Goal: Task Accomplishment & Management: Manage account settings

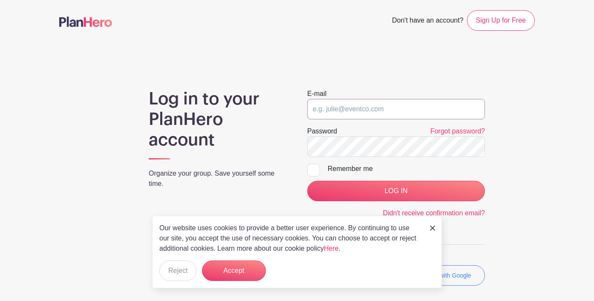
type input "[PERSON_NAME][EMAIL_ADDRESS][PERSON_NAME][DOMAIN_NAME]"
click at [396, 191] on input "LOG IN" at bounding box center [396, 191] width 178 height 20
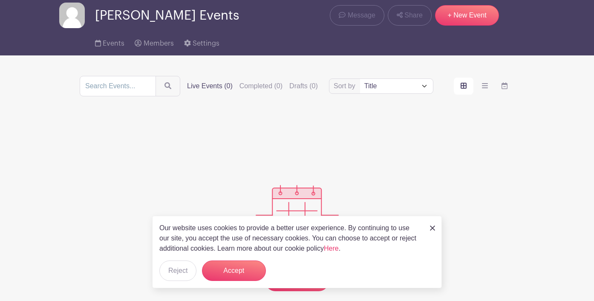
scroll to position [32, 0]
click at [222, 273] on button "Accept" at bounding box center [234, 270] width 64 height 20
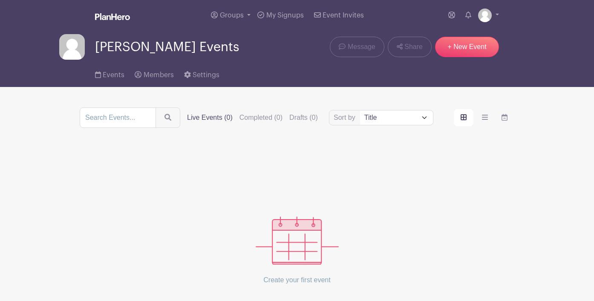
scroll to position [0, 0]
click at [274, 15] on span "My Signups" at bounding box center [285, 15] width 38 height 7
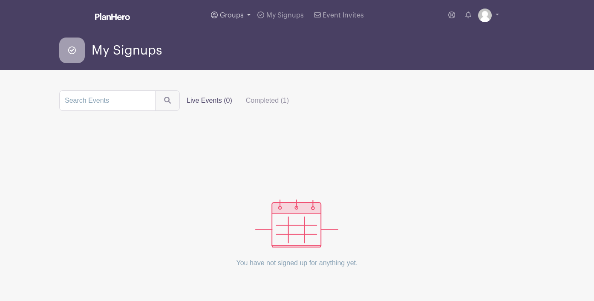
click at [243, 13] on span "Groups" at bounding box center [232, 15] width 24 height 7
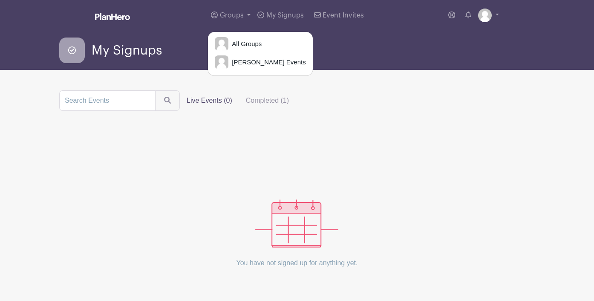
click at [309, 47] on div "My Signups" at bounding box center [297, 51] width 476 height 26
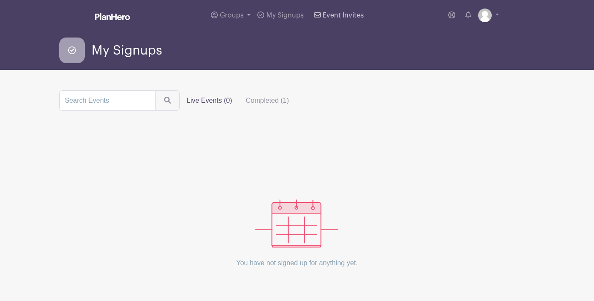
click at [343, 14] on span "Event Invites" at bounding box center [343, 15] width 41 height 7
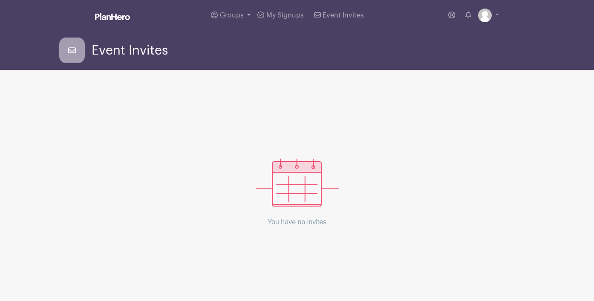
click at [118, 56] on span "Event Invites" at bounding box center [130, 50] width 76 height 14
click at [487, 16] on img at bounding box center [485, 16] width 14 height 14
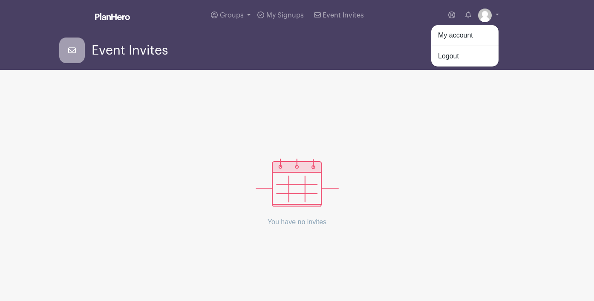
click at [397, 42] on div "Event Invites" at bounding box center [297, 51] width 476 height 26
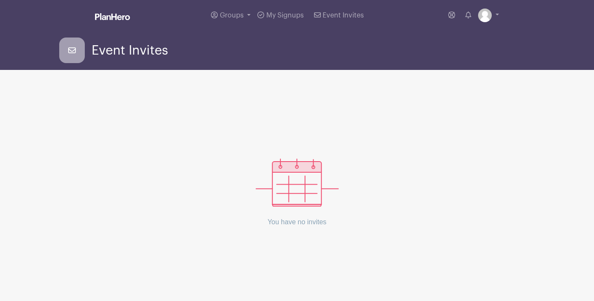
click at [121, 20] on img at bounding box center [112, 16] width 35 height 7
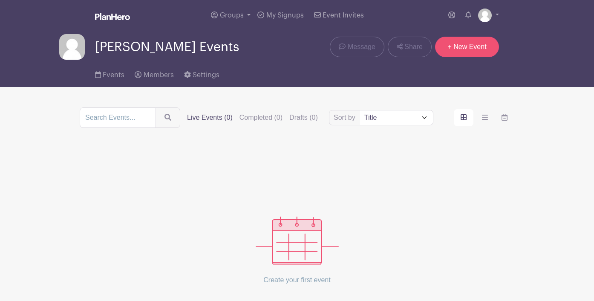
click at [469, 52] on link "+ New Event" at bounding box center [467, 47] width 64 height 20
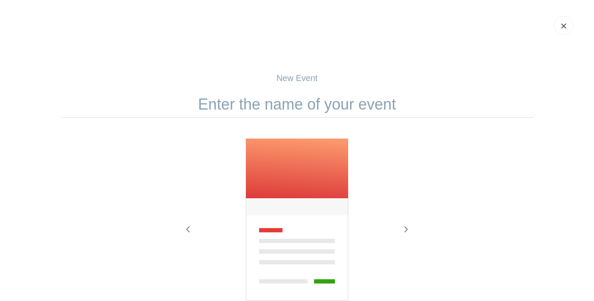
click at [284, 105] on input "text" at bounding box center [297, 104] width 476 height 26
click at [260, 107] on input "Refuge Board Meeting" at bounding box center [297, 104] width 476 height 26
type input "Refuge Board Meeting"
click at [411, 148] on div at bounding box center [297, 220] width 239 height 164
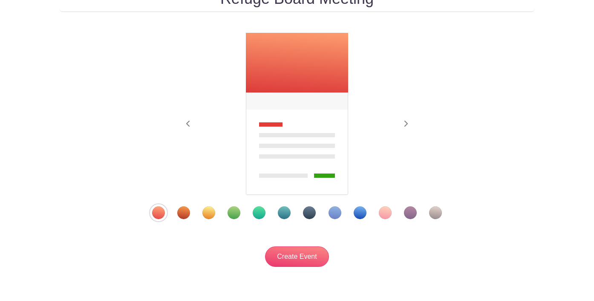
scroll to position [107, 0]
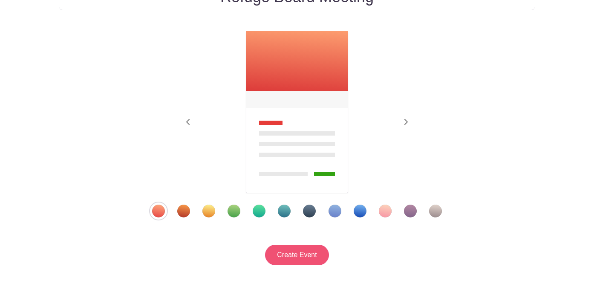
click at [304, 257] on input "Create Event" at bounding box center [297, 255] width 64 height 20
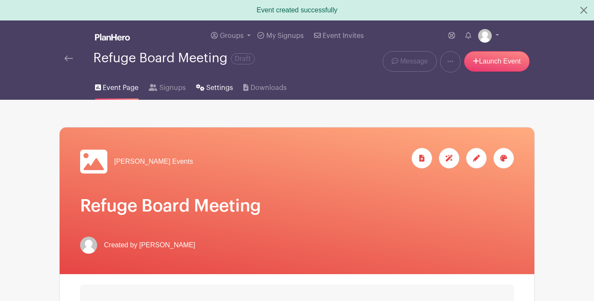
click at [210, 87] on span "Settings" at bounding box center [219, 88] width 27 height 10
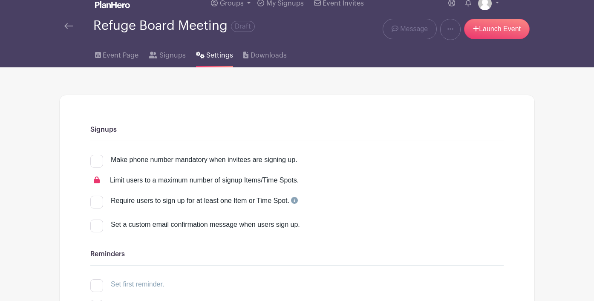
scroll to position [11, 0]
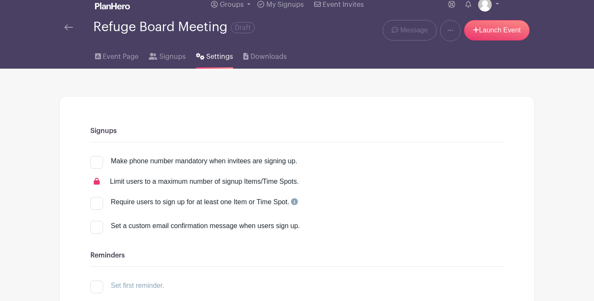
click at [96, 203] on div at bounding box center [96, 203] width 13 height 13
click at [96, 202] on input "Require users to sign up for at least one Item or Time Spot." at bounding box center [93, 200] width 6 height 6
checkbox input "true"
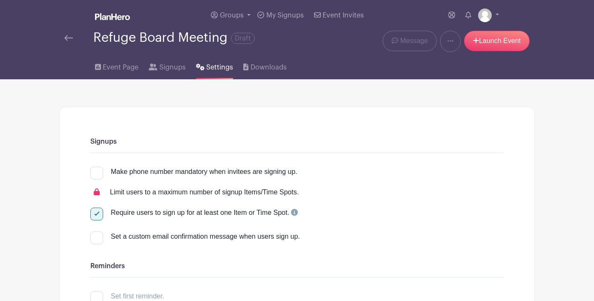
scroll to position [0, 0]
click at [173, 70] on span "Signups" at bounding box center [172, 67] width 26 height 10
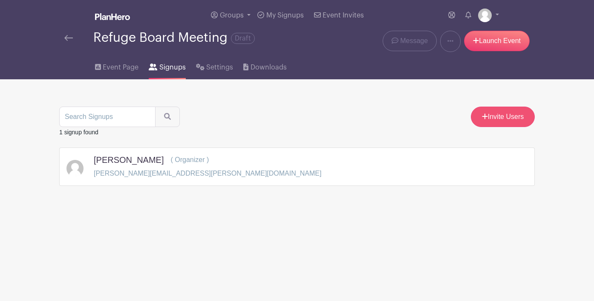
click at [495, 116] on link "Invite Users" at bounding box center [503, 117] width 64 height 20
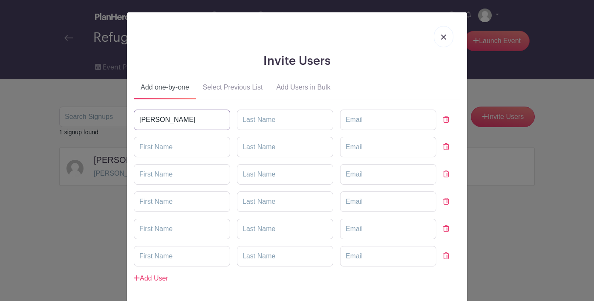
type input "Sandra"
type input "Sissy"
type input "Shane"
type input "Lloyd"
type input "Christina"
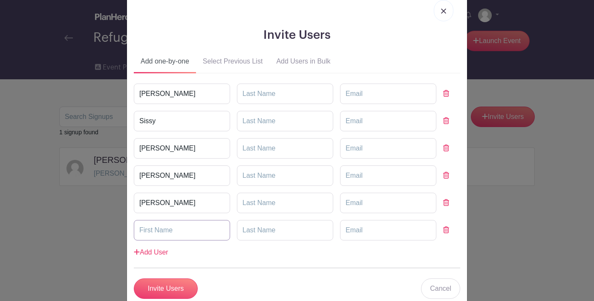
scroll to position [25, 0]
paste input "alaska.refuge@gmail.com"
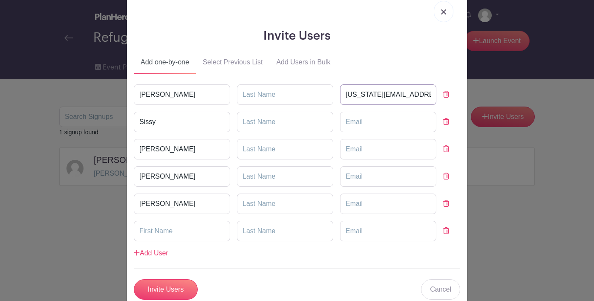
type input "alaska.refuge@gmail.com"
click at [265, 95] on input "text" at bounding box center [285, 94] width 96 height 20
type input "Clark"
type input "Hashley"
type input "Waldron"
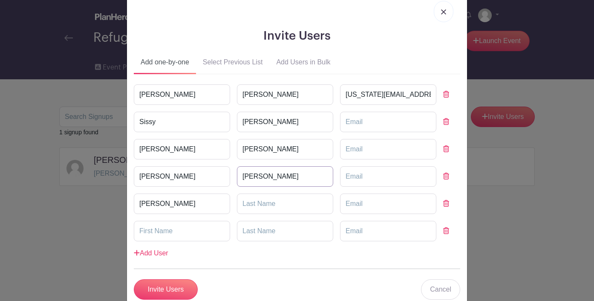
type input "Pierson"
click at [183, 203] on input "Christina" at bounding box center [182, 204] width 96 height 20
type input "Christine"
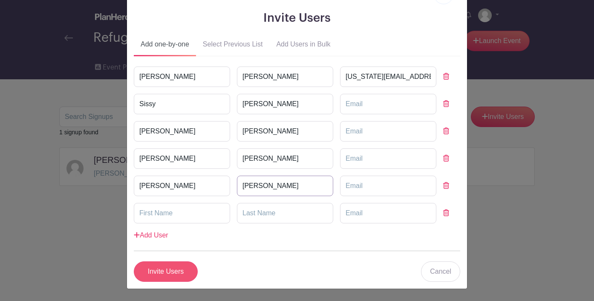
scroll to position [41, 0]
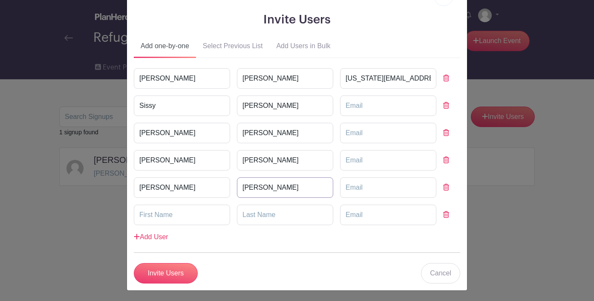
type input "Felser"
paste input "sissyhashley@gmail.com"
type input "sissyhashley@gmail.com"
paste input "shane.waldron@rmpca.org"
type input "shane.waldron@rmpca.org"
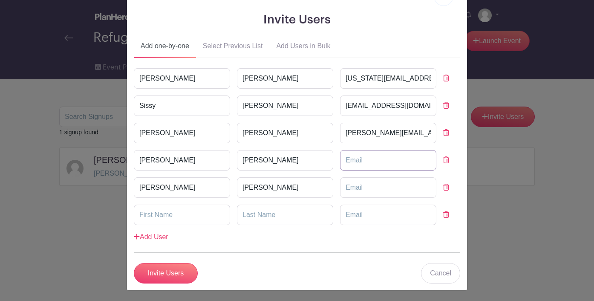
paste input "lloydpierson@faithcov.com"
type input "lloydpierson@faithcov.com"
paste input "christine.felser@verizon.net"
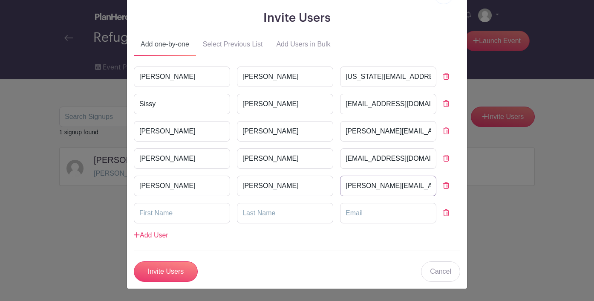
scroll to position [43, 0]
type input "christine.felser@verizon.net"
click at [173, 267] on input "Invite Users" at bounding box center [166, 272] width 64 height 20
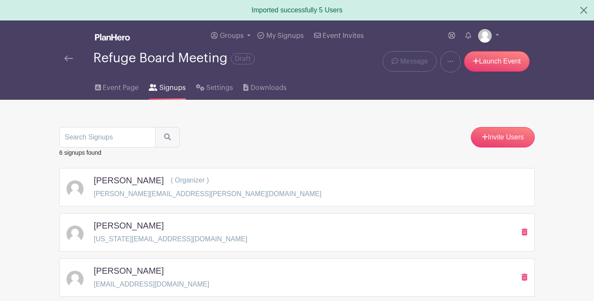
scroll to position [0, 0]
click at [477, 63] on icon at bounding box center [476, 61] width 6 height 7
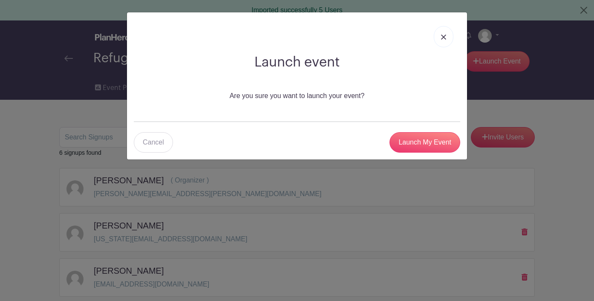
click at [444, 38] on img at bounding box center [443, 37] width 5 height 5
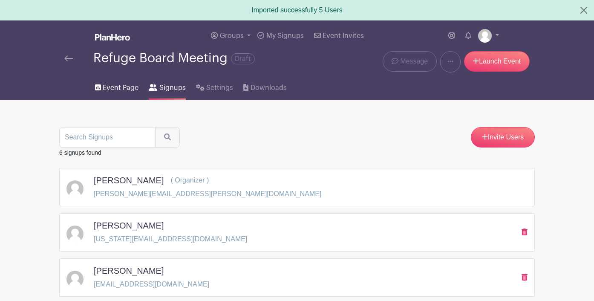
click at [124, 89] on span "Event Page" at bounding box center [121, 88] width 36 height 10
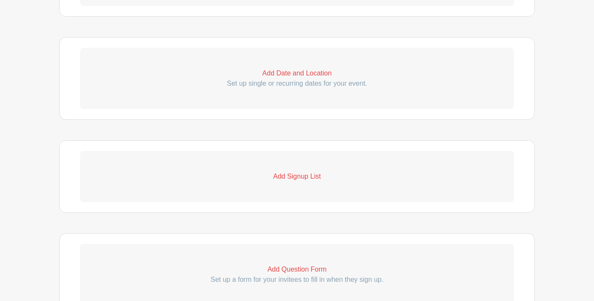
scroll to position [318, 0]
click at [292, 174] on p "Add Signup List" at bounding box center [297, 177] width 434 height 10
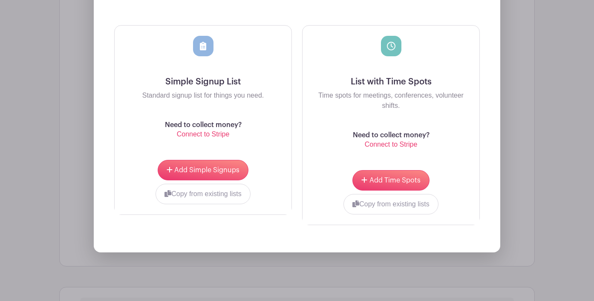
scroll to position [547, 0]
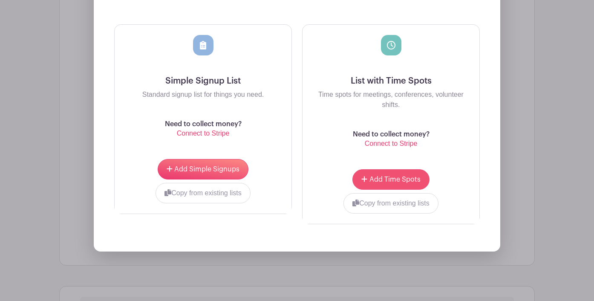
click at [377, 174] on button "Add Time Spots" at bounding box center [391, 179] width 77 height 20
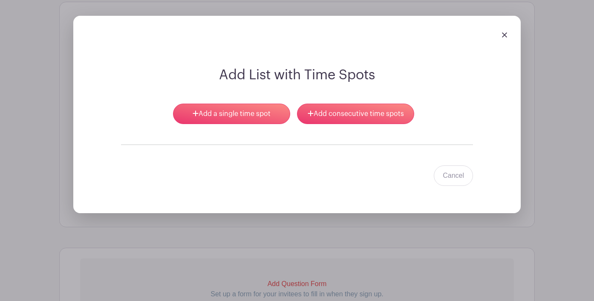
scroll to position [523, 0]
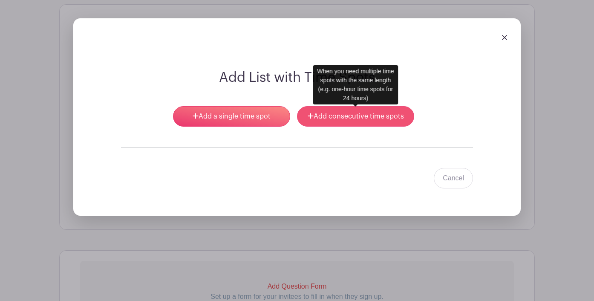
click at [348, 118] on link "Add consecutive time spots" at bounding box center [355, 116] width 117 height 20
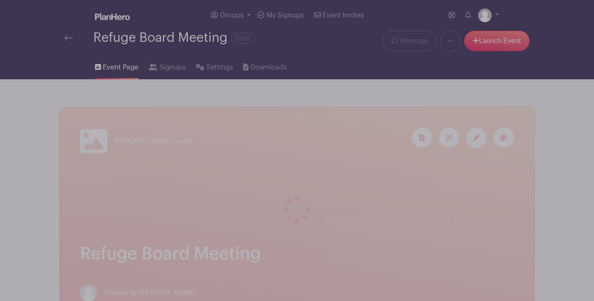
scroll to position [0, 0]
